Goal: Answer question/provide support

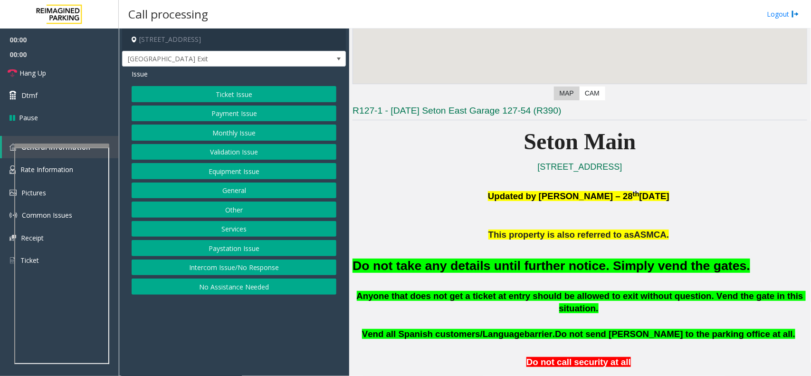
scroll to position [178, 0]
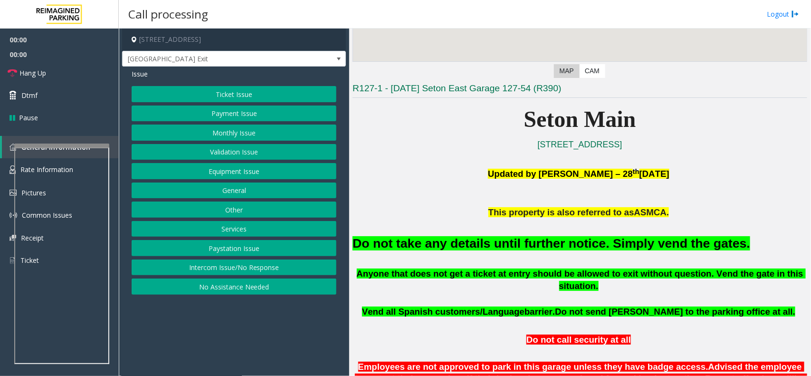
click at [454, 246] on font "Do not take any details until further notice. Simply vend the gates." at bounding box center [552, 243] width 398 height 14
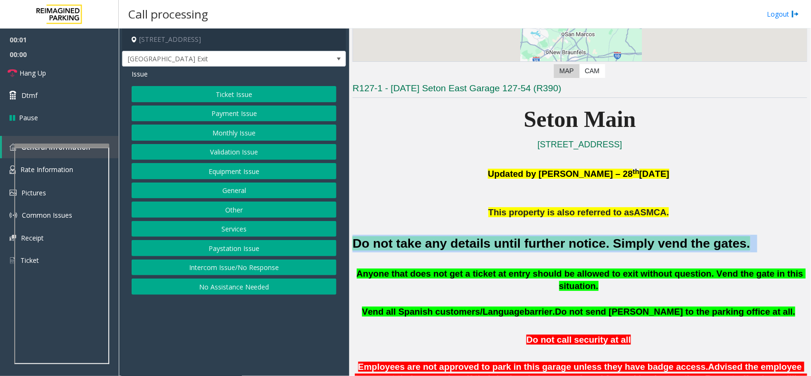
click at [454, 246] on font "Do not take any details until further notice. Simply vend the gates." at bounding box center [552, 243] width 398 height 14
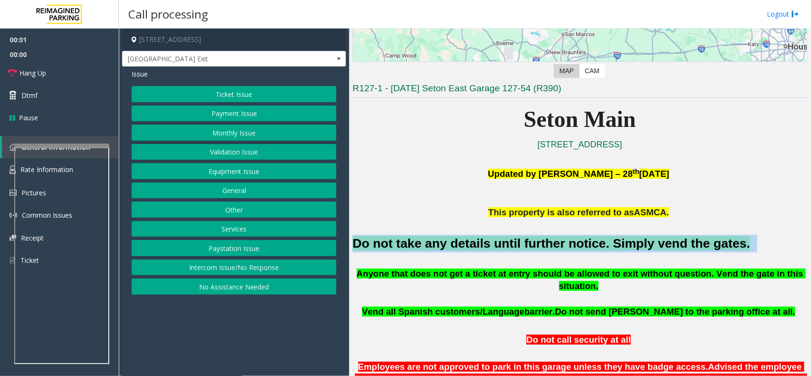
copy h2 "Do not take any details until further notice. Simply vend the gates."
click at [244, 170] on button "Equipment Issue" at bounding box center [234, 171] width 205 height 16
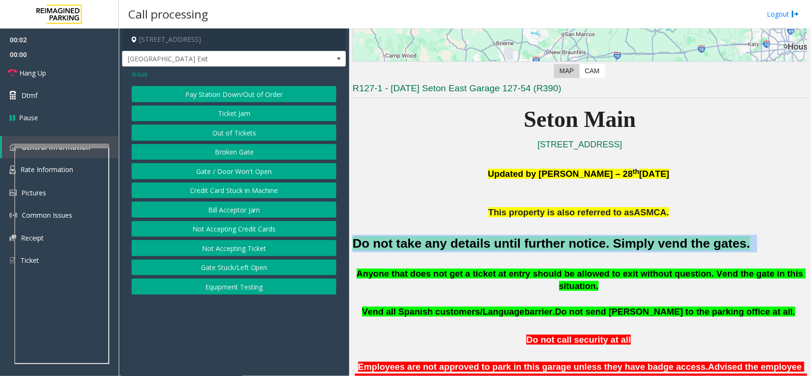
click at [244, 170] on button "Gate / Door Won't Open" at bounding box center [234, 171] width 205 height 16
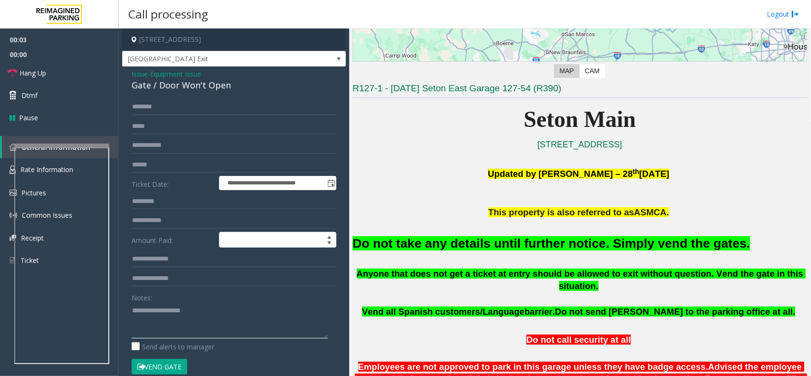
click at [189, 329] on textarea at bounding box center [230, 321] width 196 height 36
click at [167, 364] on button "Vend Gate" at bounding box center [160, 367] width 56 height 16
click at [179, 329] on textarea at bounding box center [230, 321] width 196 height 36
paste textarea "**********"
type textarea "**********"
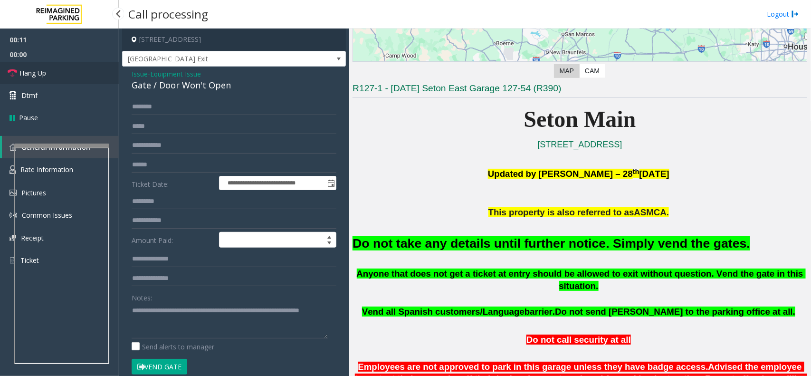
click at [77, 77] on link "Hang Up" at bounding box center [59, 73] width 119 height 22
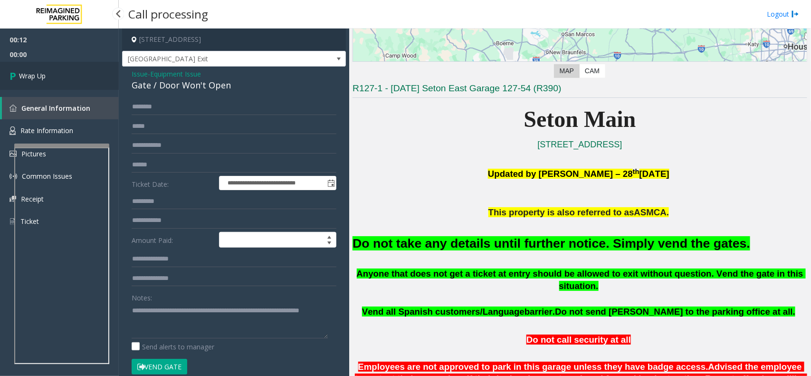
click at [77, 77] on link "Wrap Up" at bounding box center [59, 76] width 119 height 28
